Goal: Find specific page/section: Find specific page/section

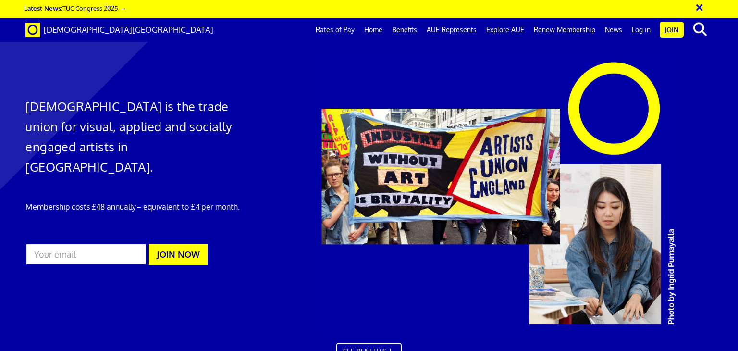
scroll to position [0, 7]
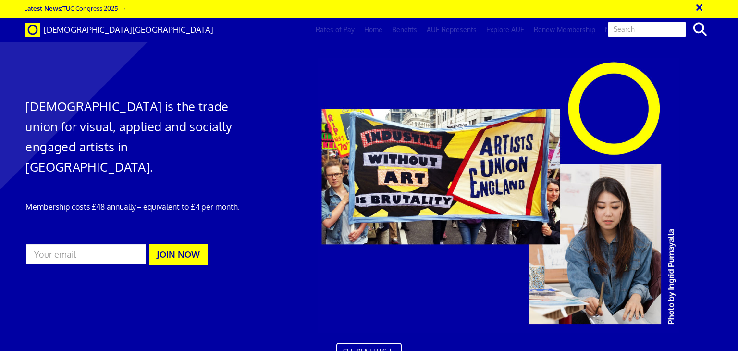
click at [635, 28] on input "text" at bounding box center [647, 29] width 80 height 16
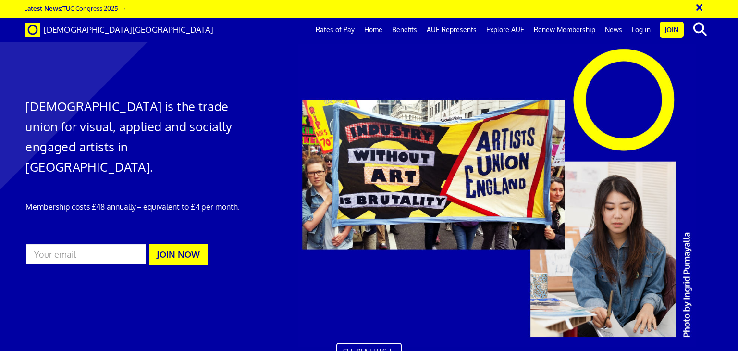
click at [607, 64] on div at bounding box center [515, 195] width 450 height 303
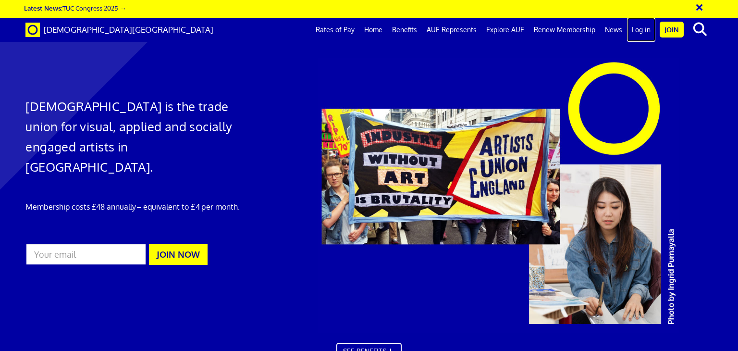
click at [642, 32] on link "Log in" at bounding box center [641, 30] width 28 height 24
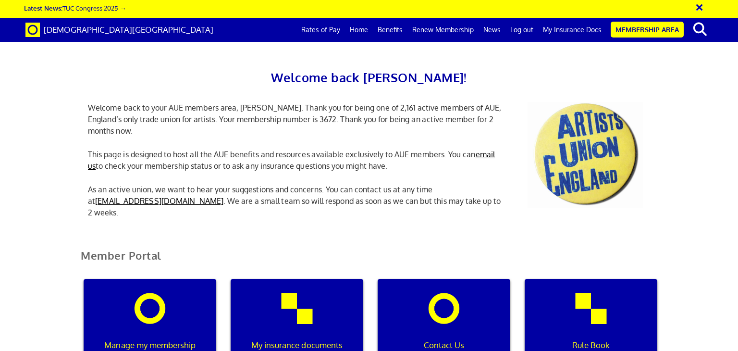
scroll to position [133, 0]
click at [324, 279] on div "My insurance documents" at bounding box center [297, 325] width 133 height 92
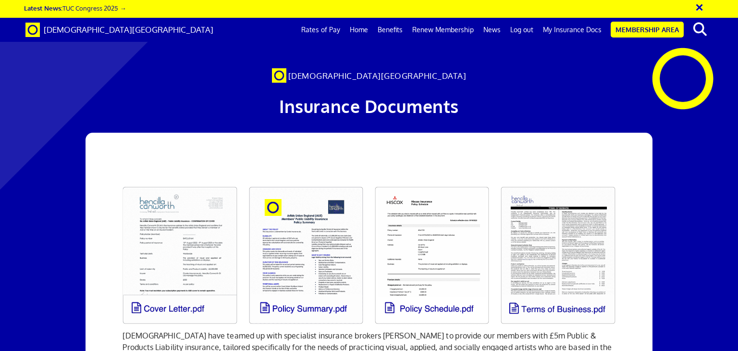
scroll to position [55, 0]
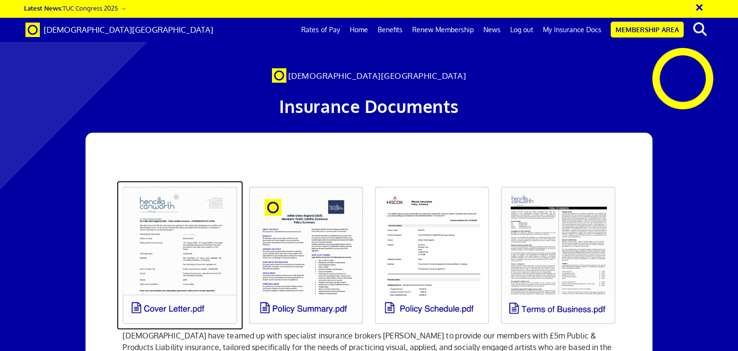
click at [201, 205] on link at bounding box center [180, 255] width 126 height 149
